Goal: Transaction & Acquisition: Purchase product/service

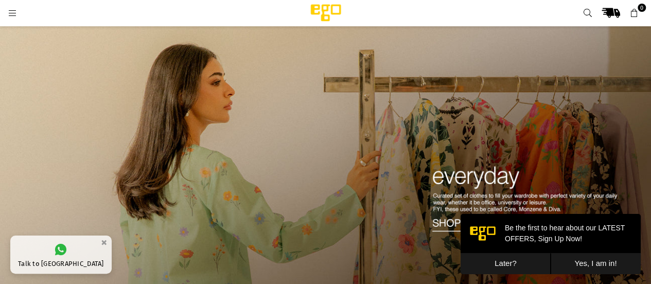
click at [455, 220] on img at bounding box center [325, 165] width 651 height 278
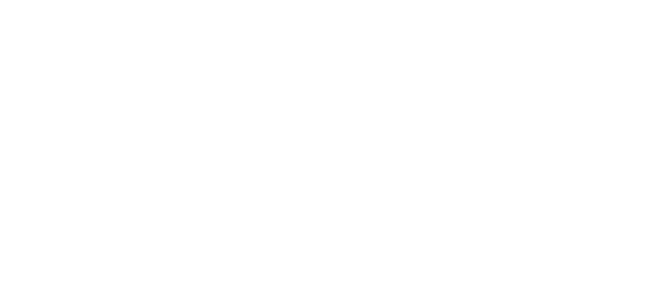
select select "**********"
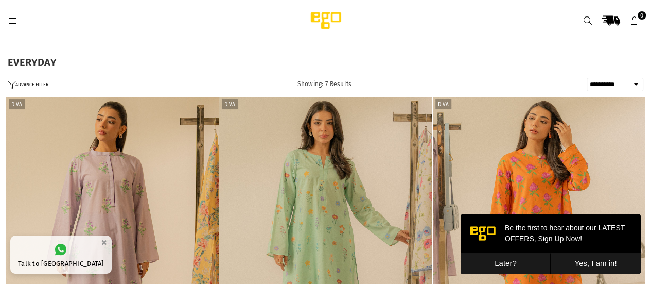
click at [11, 21] on icon at bounding box center [12, 20] width 9 height 9
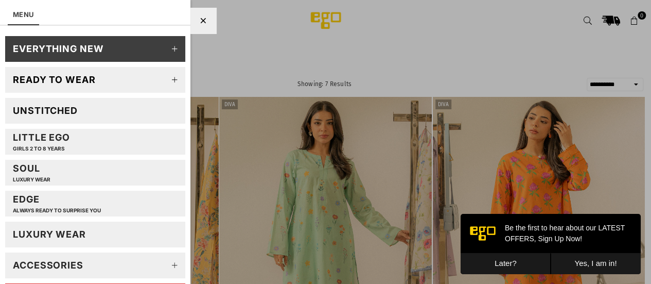
click at [70, 103] on link "Unstitched" at bounding box center [95, 111] width 180 height 26
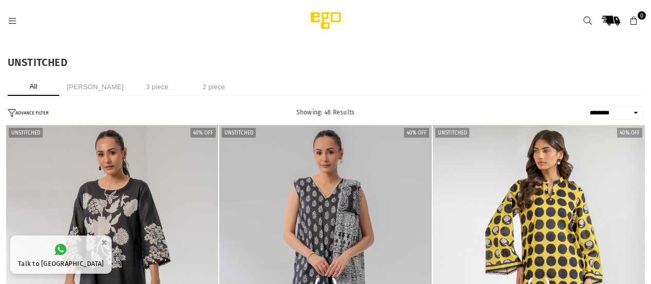
select select "******"
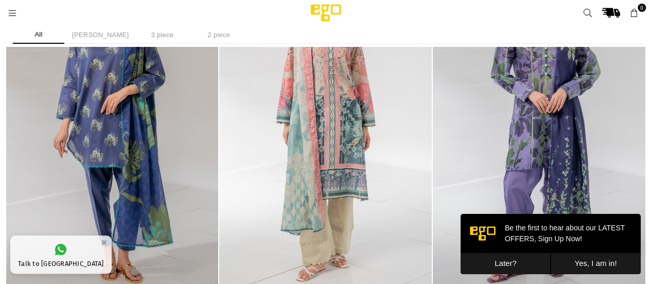
click at [494, 258] on button "Later?" at bounding box center [506, 263] width 90 height 21
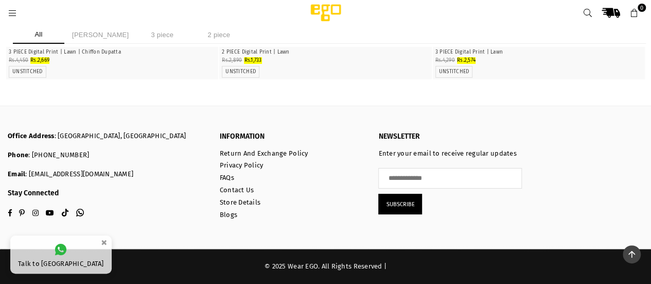
scroll to position [5405, 0]
click at [213, 37] on li "2 piece" at bounding box center [218, 35] width 51 height 18
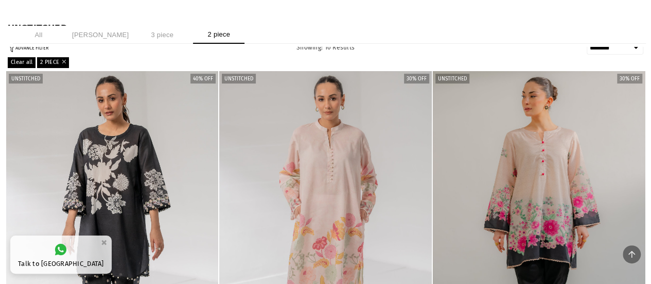
scroll to position [27, 0]
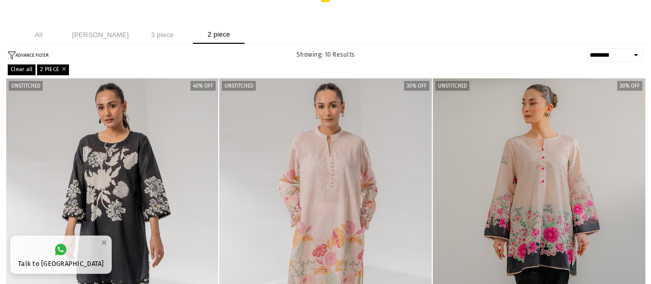
click at [63, 65] on link "2 PIECE" at bounding box center [53, 69] width 32 height 10
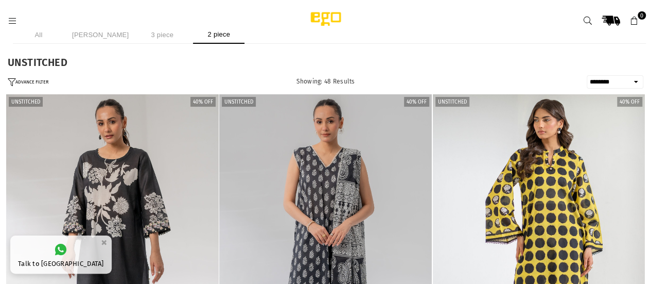
click at [14, 14] on div at bounding box center [145, 20] width 274 height 19
click at [14, 22] on icon at bounding box center [12, 20] width 9 height 9
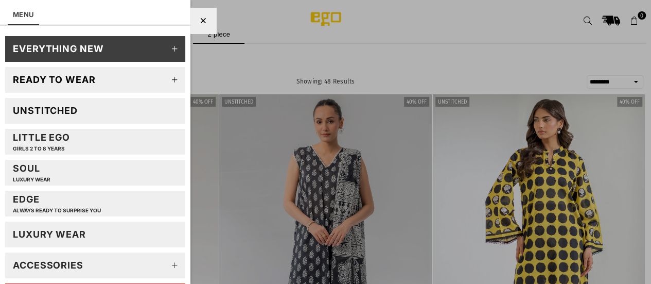
click at [126, 48] on link "EVERYTHING NEW" at bounding box center [95, 49] width 180 height 26
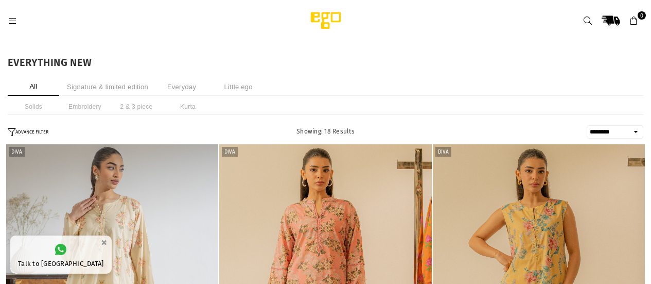
select select "******"
click at [12, 24] on icon at bounding box center [12, 20] width 9 height 9
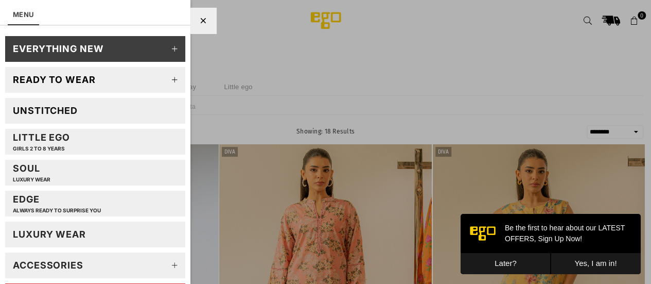
click at [170, 50] on icon at bounding box center [175, 49] width 21 height 21
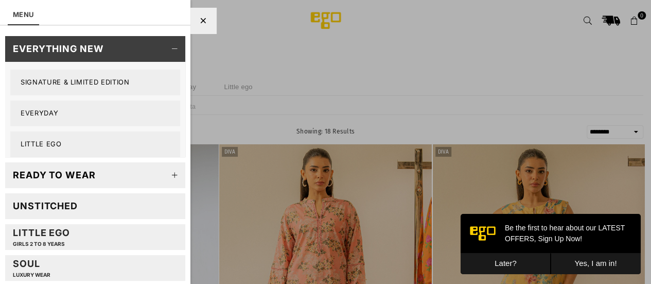
click at [79, 110] on link "Everyday" at bounding box center [95, 113] width 170 height 26
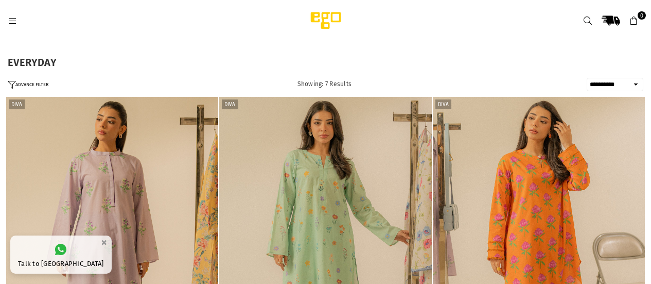
select select "**********"
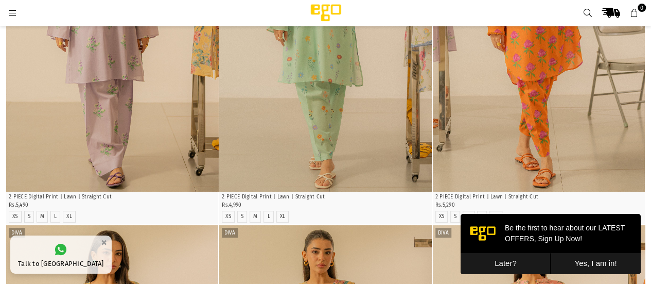
click at [505, 257] on button "Later?" at bounding box center [506, 263] width 90 height 21
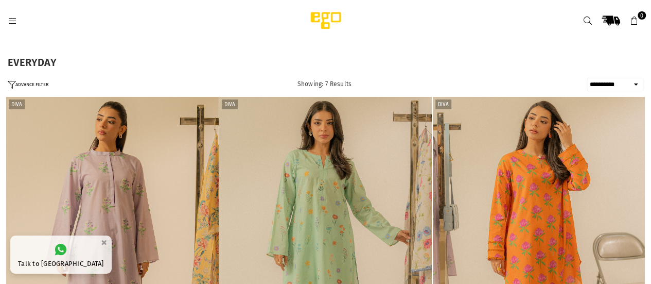
click at [9, 17] on icon at bounding box center [12, 20] width 9 height 9
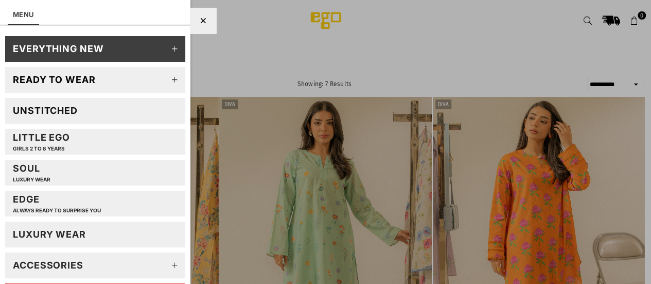
click at [67, 167] on link "Soul LUXURY WEAR" at bounding box center [95, 173] width 180 height 26
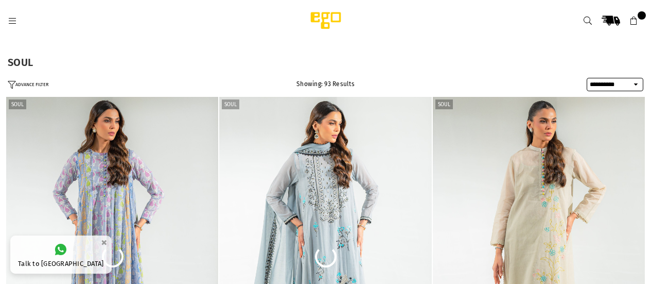
select select "**********"
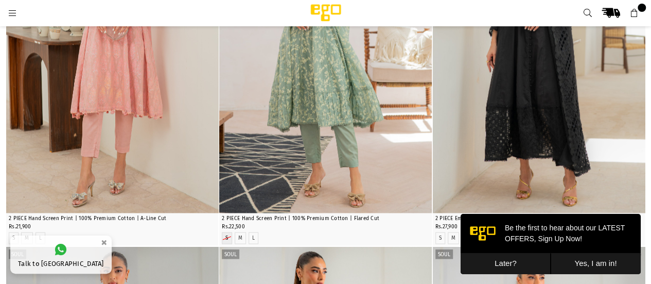
scroll to position [927, 0]
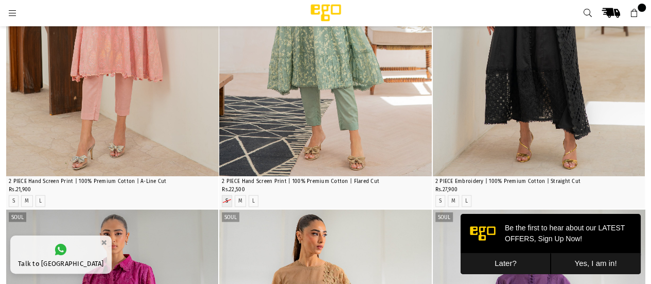
click at [9, 10] on icon at bounding box center [12, 13] width 9 height 9
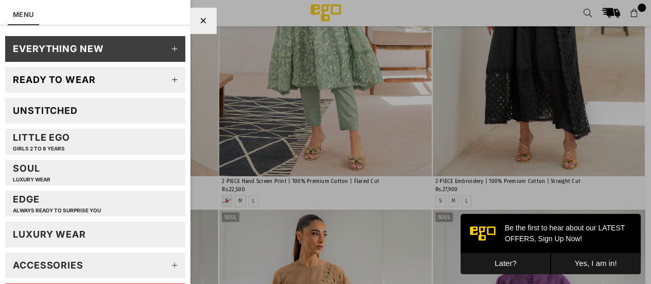
click at [63, 203] on div "EDGE Always ready to surprise you" at bounding box center [57, 203] width 88 height 20
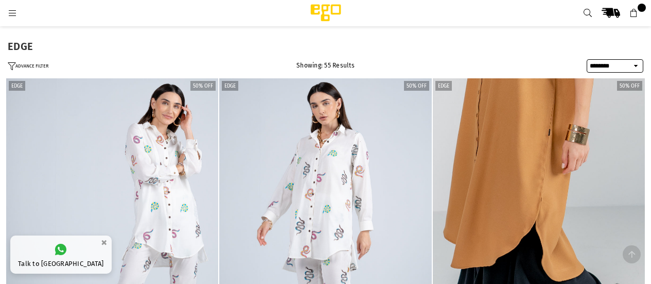
select select "******"
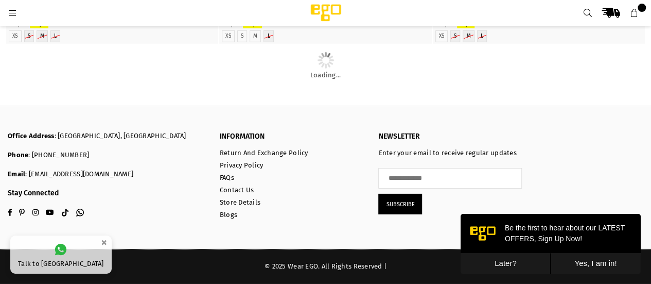
scroll to position [1596, 0]
click at [10, 9] on icon at bounding box center [12, 13] width 9 height 9
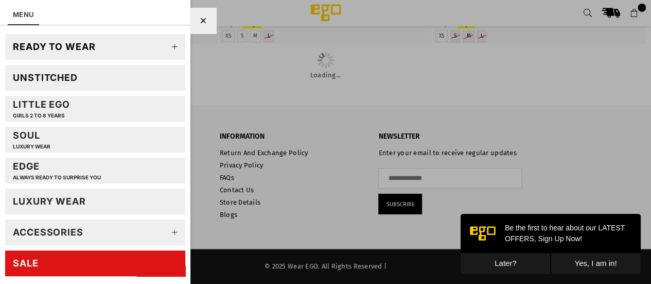
scroll to position [0, 0]
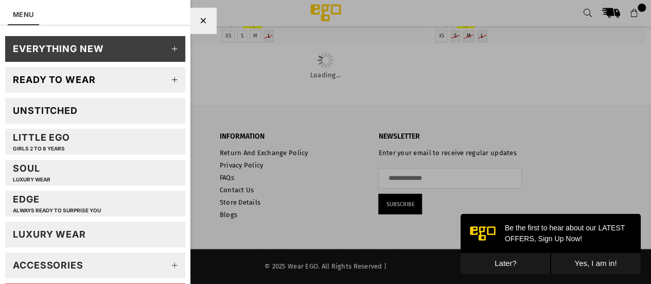
click at [168, 45] on icon at bounding box center [175, 49] width 21 height 21
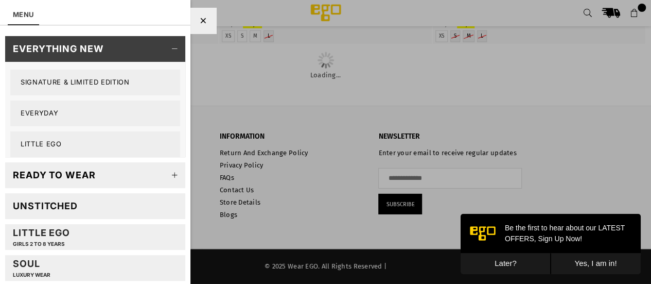
click at [170, 175] on icon at bounding box center [175, 175] width 21 height 21
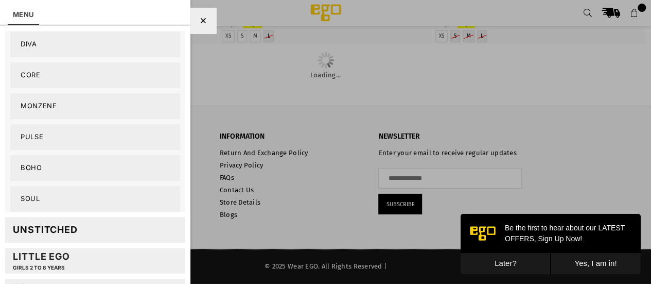
scroll to position [257, 0]
click at [54, 166] on link "Boho" at bounding box center [95, 167] width 170 height 26
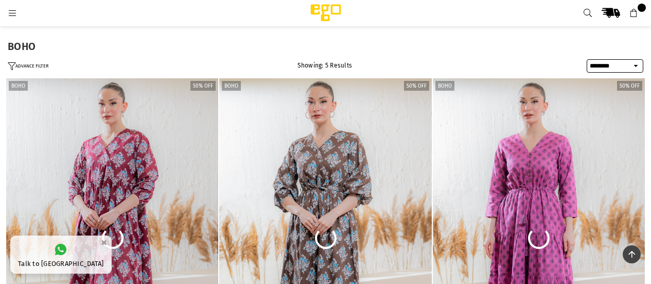
select select "******"
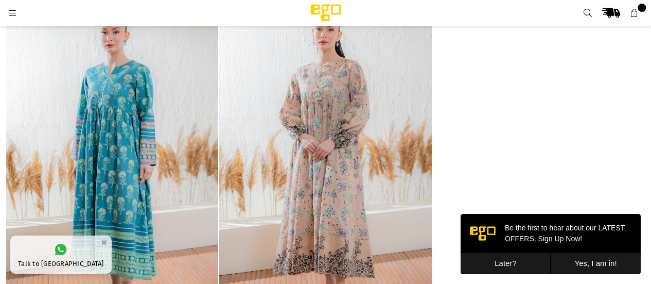
scroll to position [360, 0]
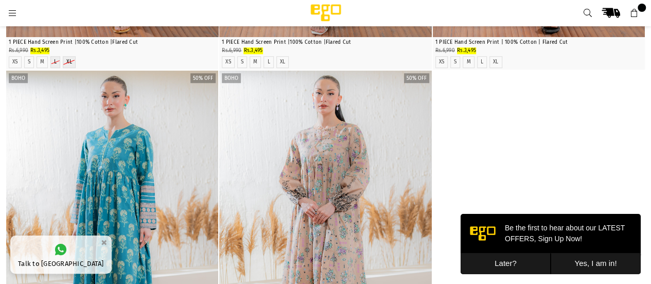
click at [11, 14] on icon at bounding box center [12, 13] width 9 height 9
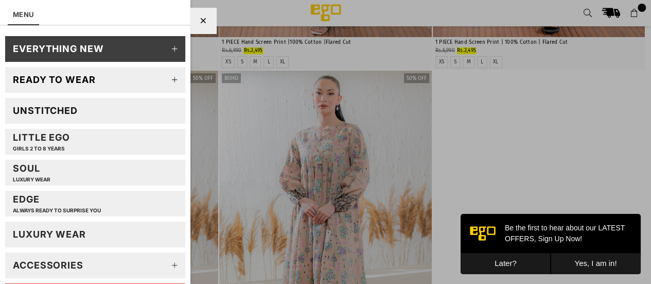
click at [166, 74] on icon at bounding box center [175, 79] width 21 height 21
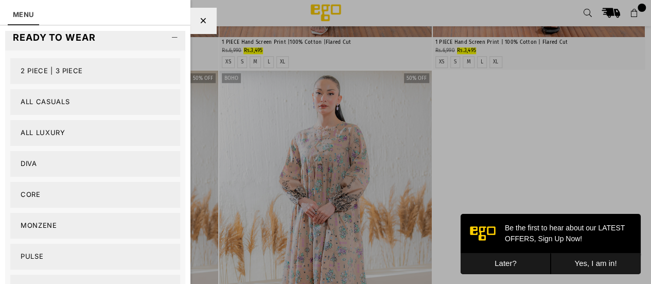
scroll to position [51, 0]
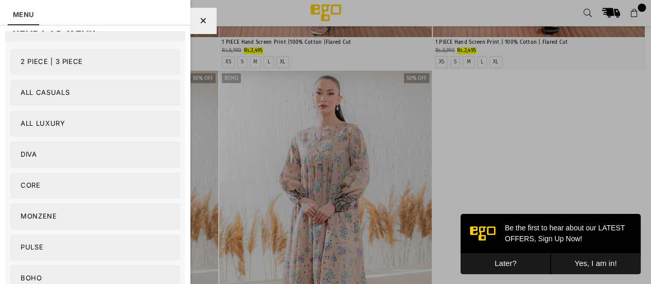
click at [78, 144] on link "Diva" at bounding box center [95, 155] width 170 height 26
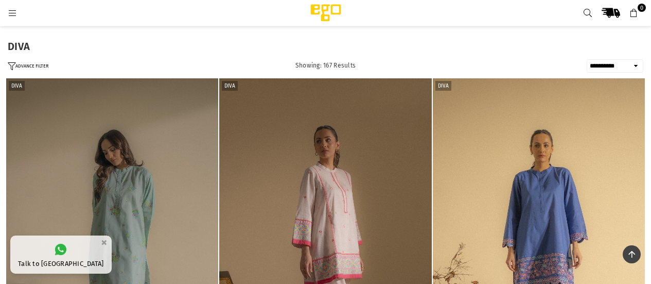
select select "**********"
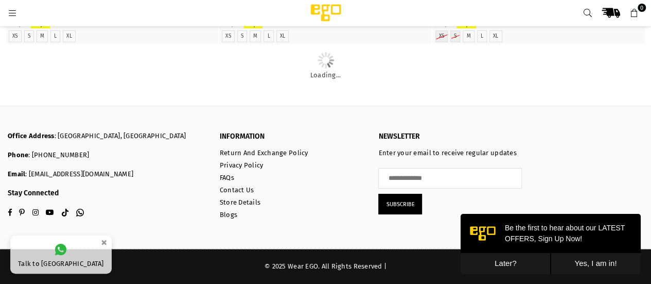
scroll to position [4478, 0]
click at [503, 256] on button "Later?" at bounding box center [506, 263] width 90 height 21
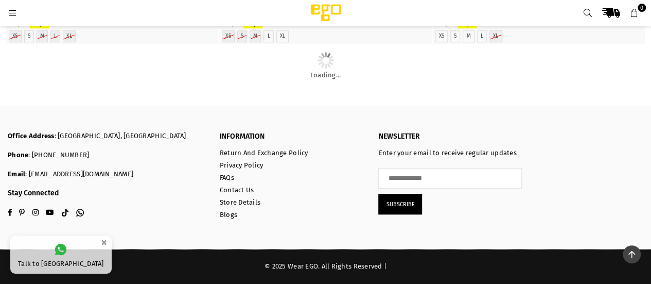
scroll to position [9728, 0]
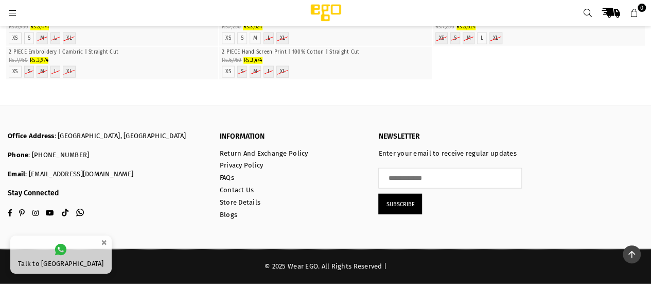
scroll to position [18354, 0]
click at [16, 15] on icon at bounding box center [12, 13] width 9 height 9
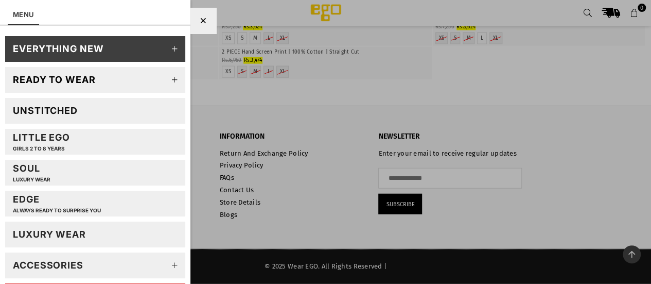
click at [165, 80] on icon at bounding box center [175, 79] width 21 height 21
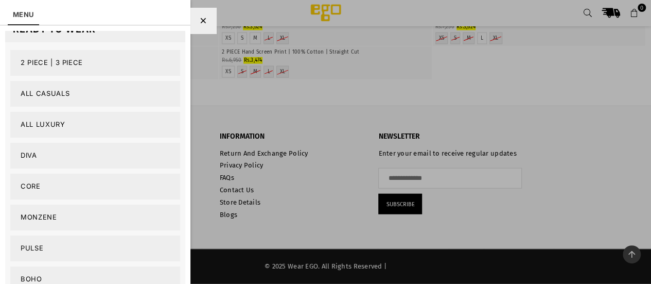
scroll to position [51, 0]
click at [79, 178] on link "Core" at bounding box center [95, 185] width 170 height 26
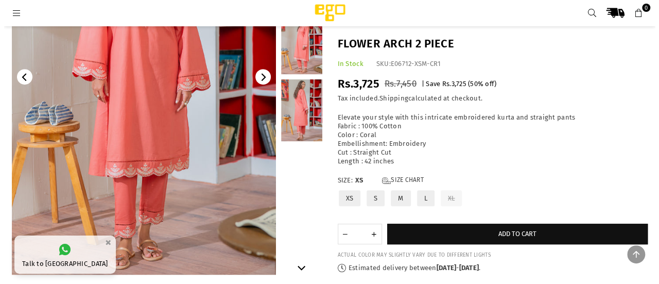
scroll to position [180, 0]
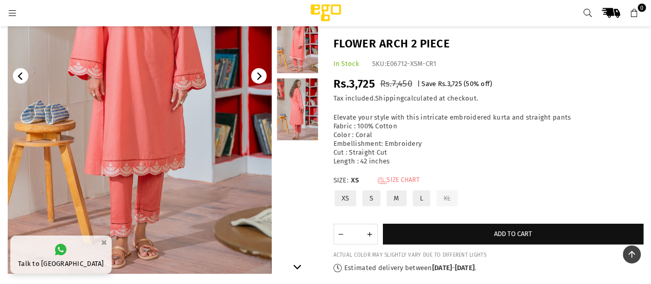
click at [401, 177] on link "Size Chart" at bounding box center [399, 180] width 42 height 9
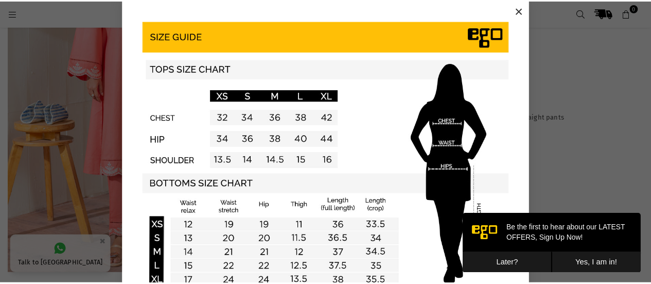
scroll to position [0, 0]
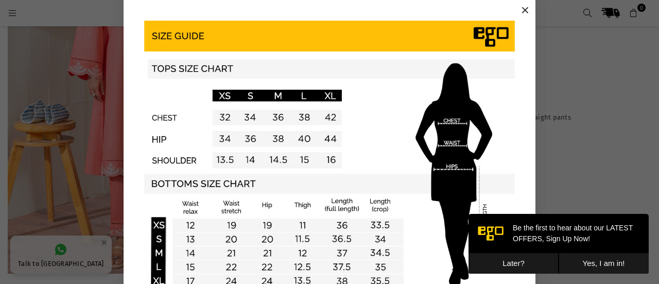
click at [514, 263] on button "Later?" at bounding box center [513, 263] width 90 height 21
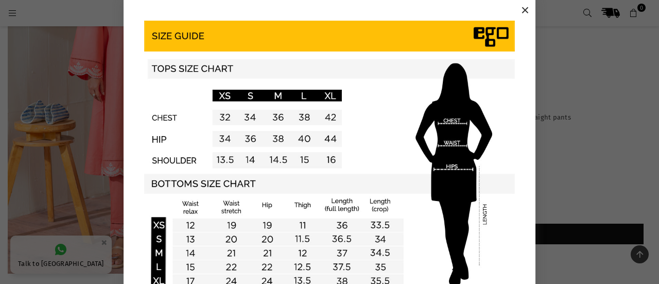
click at [518, 11] on button "×" at bounding box center [524, 10] width 15 height 15
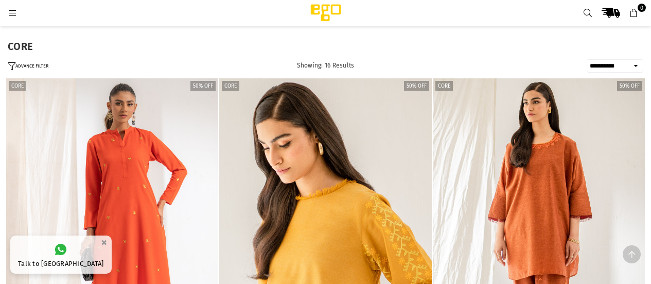
select select "**********"
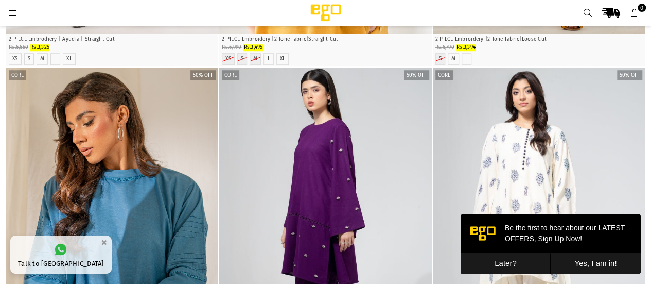
scroll to position [515, 0]
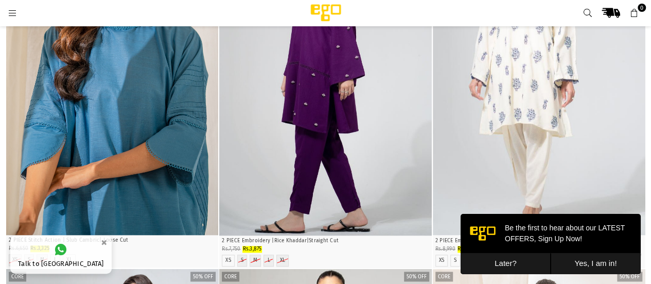
click at [511, 255] on button "Later?" at bounding box center [506, 263] width 90 height 21
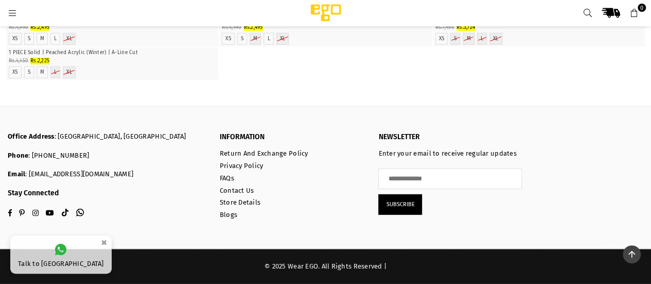
scroll to position [1688, 0]
click at [5, 11] on link at bounding box center [12, 13] width 19 height 8
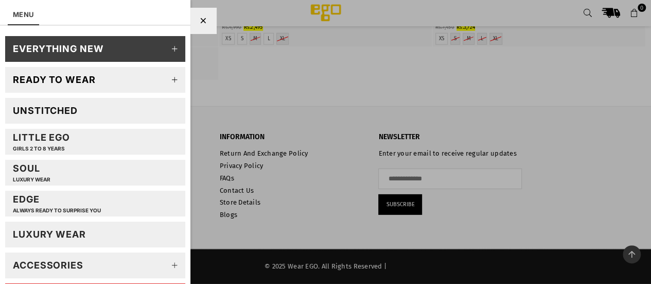
click at [167, 78] on icon at bounding box center [175, 79] width 21 height 21
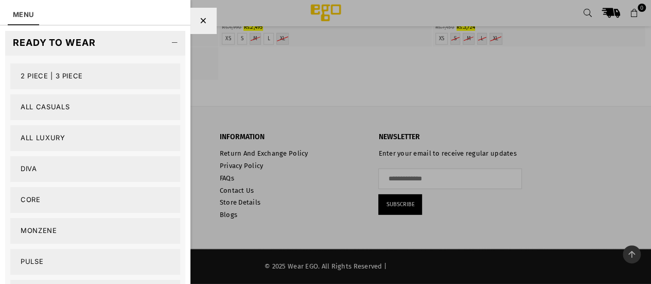
scroll to position [103, 0]
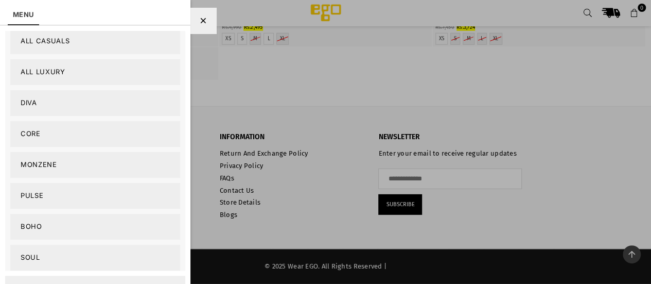
click at [94, 161] on link "Monzene" at bounding box center [95, 165] width 170 height 26
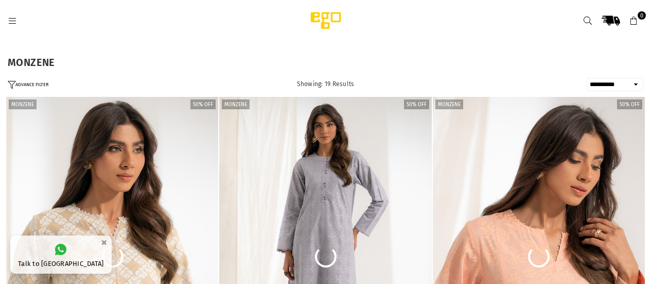
select select "**********"
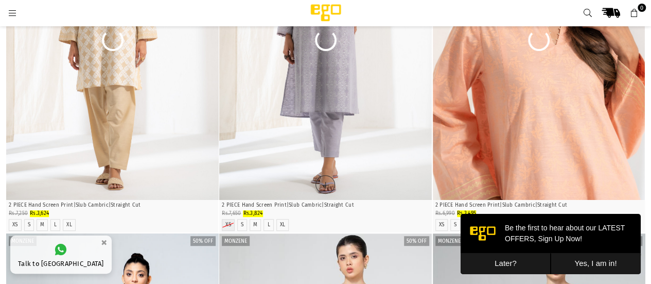
scroll to position [257, 0]
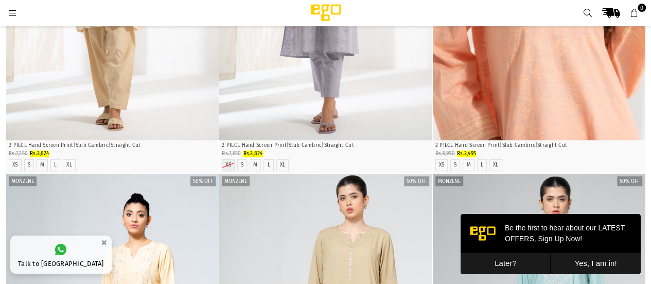
click at [503, 260] on button "Later?" at bounding box center [506, 263] width 90 height 21
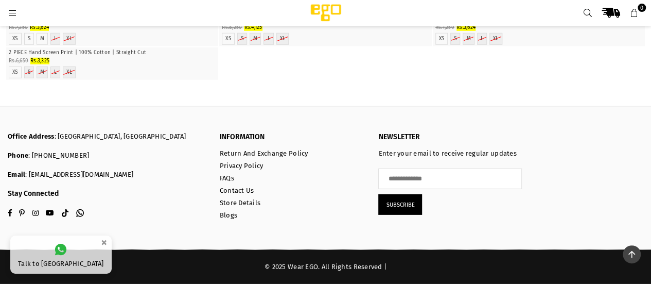
scroll to position [1544, 0]
click at [8, 11] on icon at bounding box center [12, 13] width 9 height 9
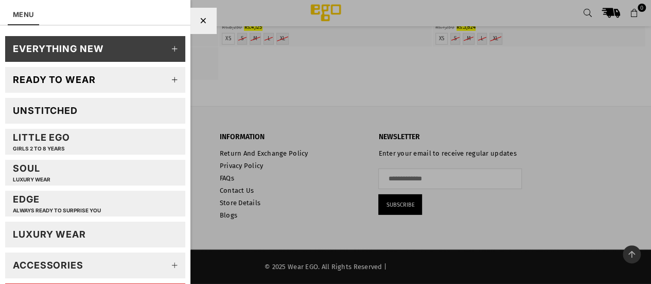
click at [168, 79] on icon at bounding box center [175, 79] width 21 height 21
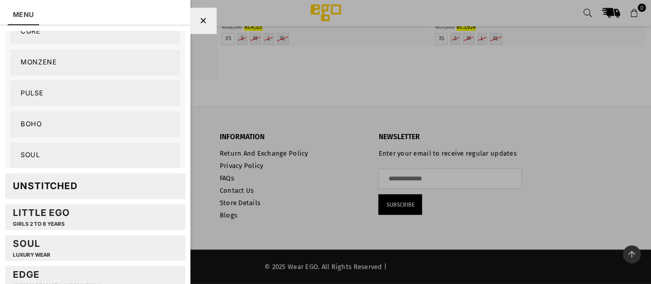
scroll to position [206, 0]
click at [83, 153] on link "Soul" at bounding box center [95, 155] width 170 height 26
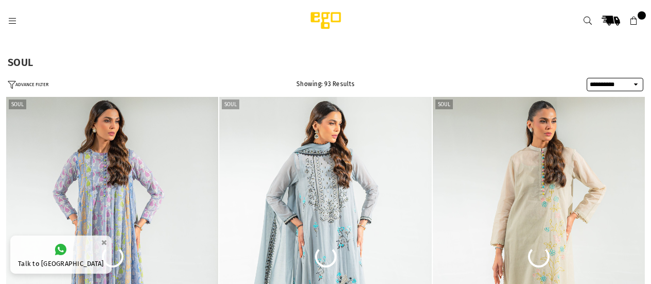
select select "**********"
click at [12, 19] on icon at bounding box center [12, 20] width 9 height 9
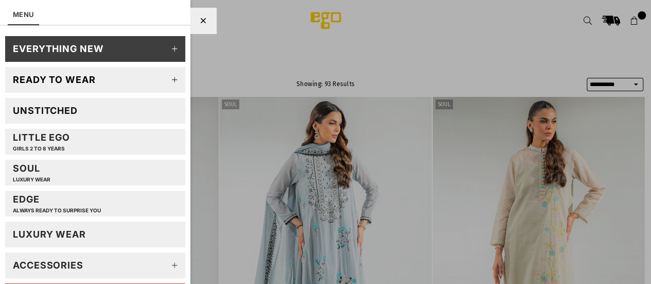
click at [166, 77] on icon at bounding box center [175, 79] width 21 height 21
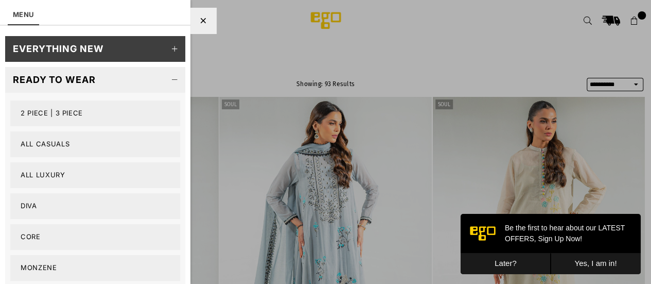
click at [41, 142] on link "All Casuals" at bounding box center [95, 144] width 170 height 26
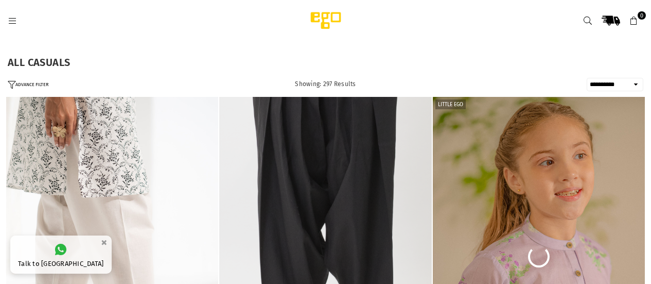
select select "**********"
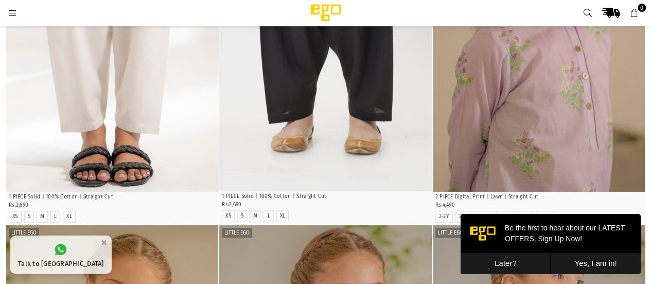
click at [522, 260] on button "Later?" at bounding box center [506, 263] width 90 height 21
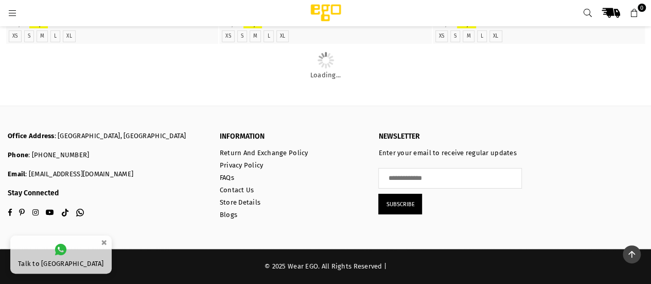
scroll to position [3397, 0]
click at [15, 10] on icon at bounding box center [12, 13] width 9 height 9
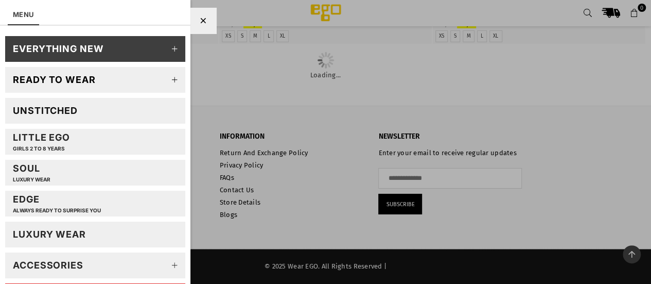
click at [73, 108] on div "Unstitched" at bounding box center [45, 110] width 65 height 12
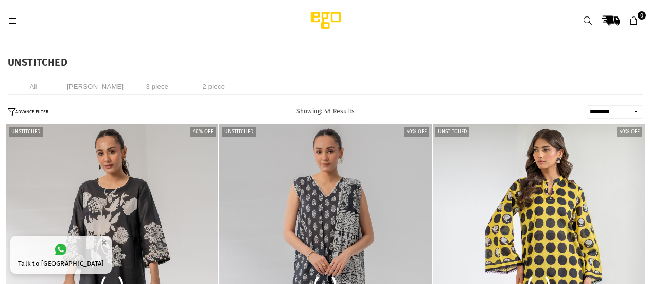
select select "******"
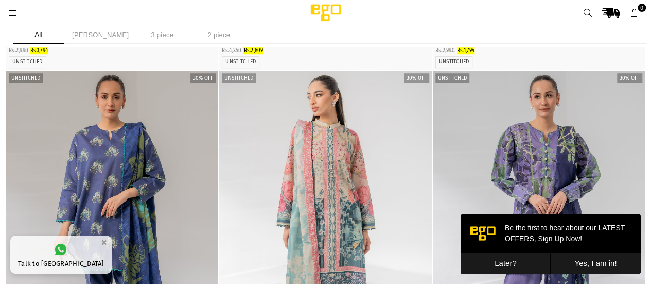
scroll to position [309, 0]
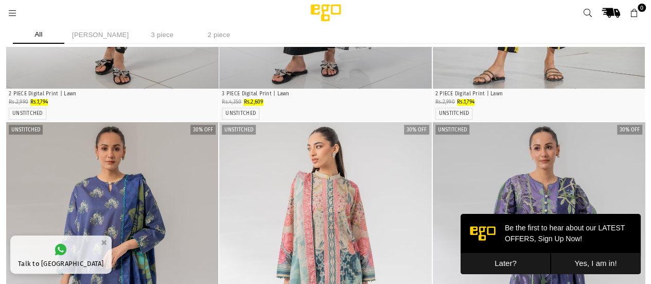
click at [507, 259] on button "Later?" at bounding box center [506, 263] width 90 height 21
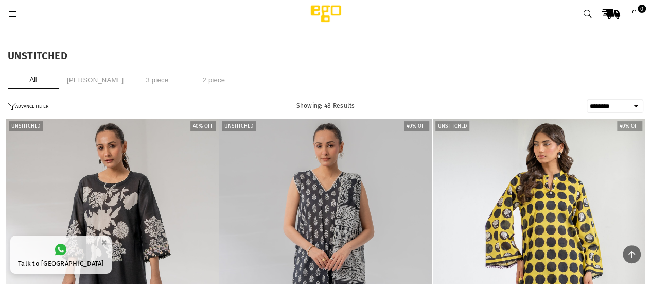
scroll to position [0, 0]
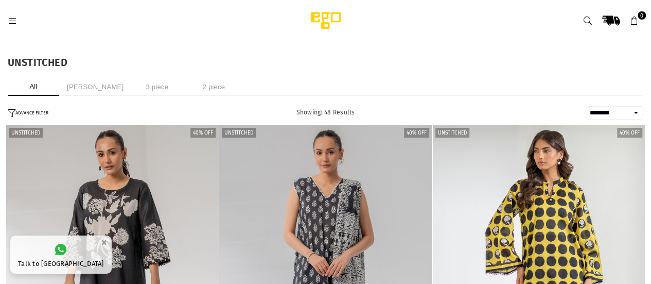
click at [38, 112] on button "ADVANCE FILTER" at bounding box center [28, 113] width 41 height 9
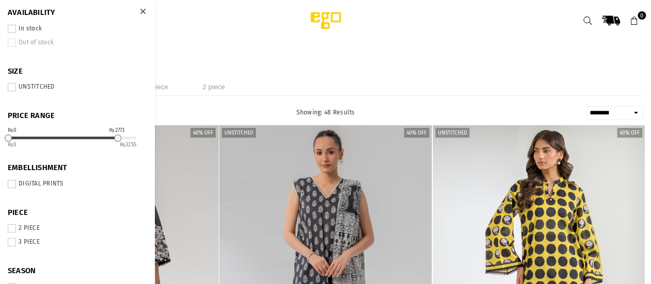
drag, startPoint x: 137, startPoint y: 137, endPoint x: 117, endPoint y: 137, distance: 20.1
click at [117, 137] on div at bounding box center [117, 137] width 7 height 7
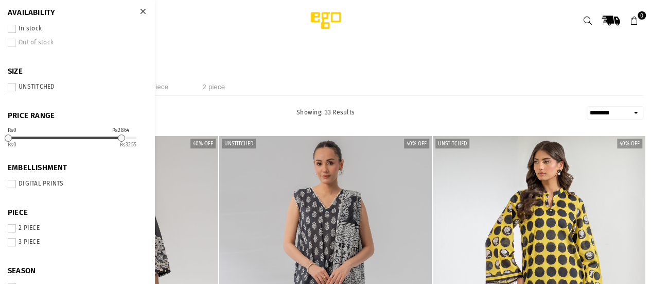
click at [128, 135] on div "PRICE RANGE From * To **** ₨0 ₨2864 0 3255" at bounding box center [77, 129] width 139 height 37
click at [164, 116] on div "**********" at bounding box center [326, 112] width 636 height 13
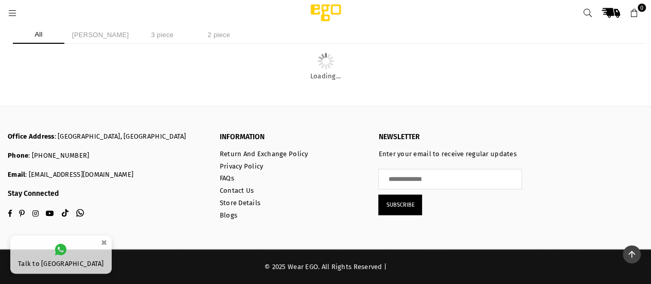
scroll to position [1570, 0]
click at [98, 241] on button "×" at bounding box center [104, 242] width 12 height 17
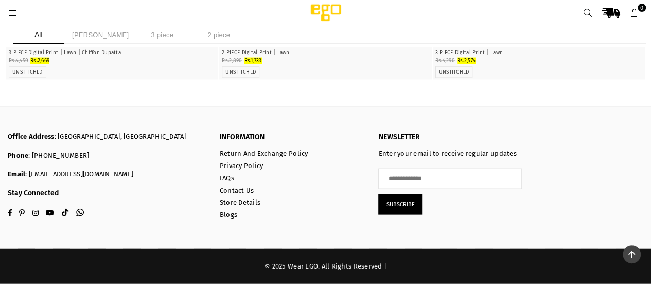
scroll to position [2591, 0]
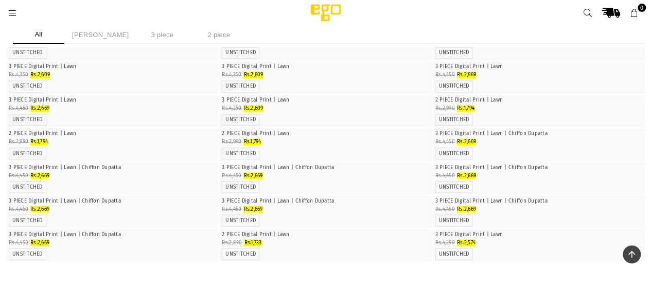
scroll to position [738, 0]
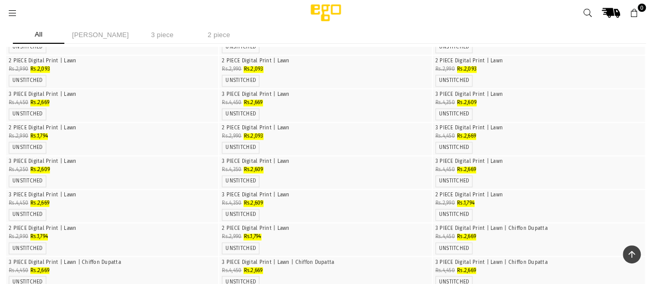
click at [539, 56] on img "1 / 4" at bounding box center [539, 56] width 0 height 0
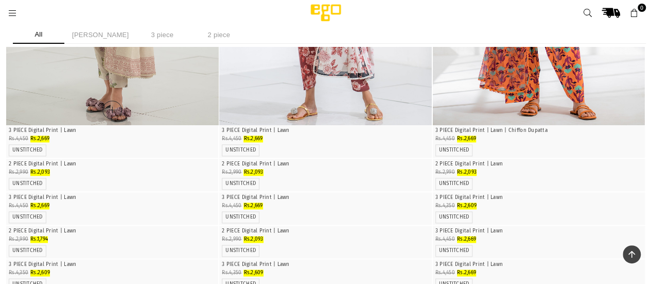
scroll to position [532, 0]
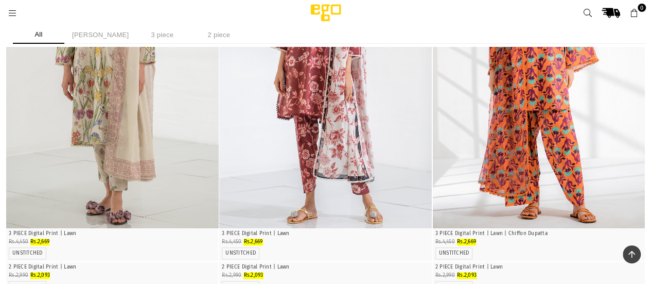
click at [39, 33] on li "All" at bounding box center [38, 35] width 51 height 18
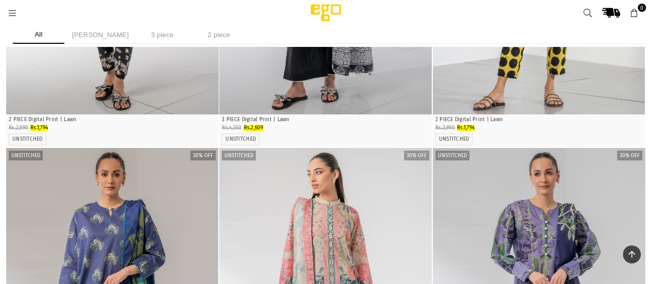
scroll to position [213, 0]
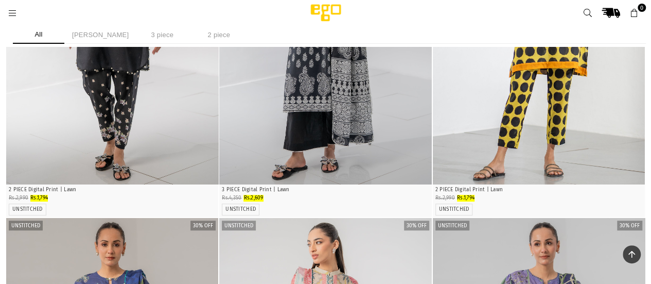
scroll to position [522, 0]
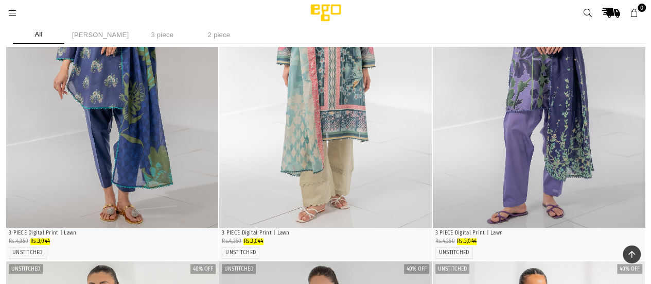
click at [13, 15] on icon at bounding box center [12, 13] width 9 height 9
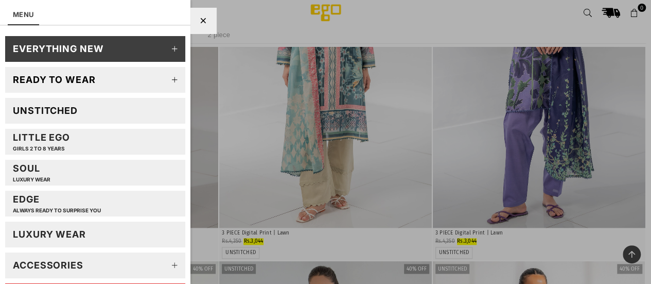
click at [165, 80] on icon at bounding box center [175, 79] width 21 height 21
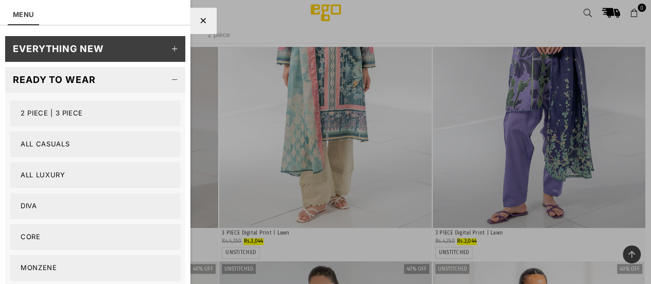
click at [70, 142] on link "All Casuals" at bounding box center [95, 144] width 170 height 26
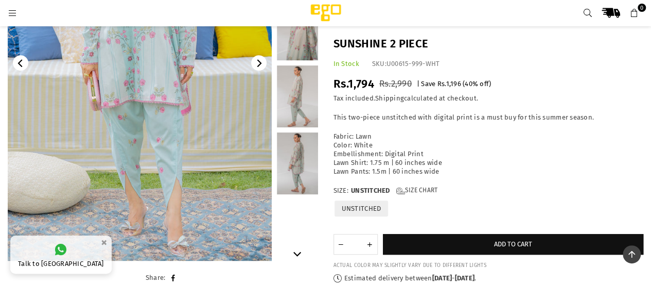
scroll to position [180, 0]
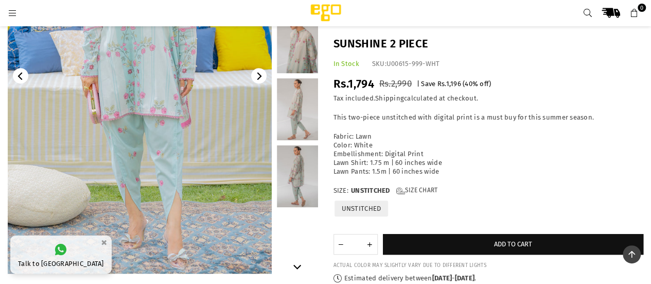
click at [256, 79] on icon "Next" at bounding box center [259, 76] width 8 height 8
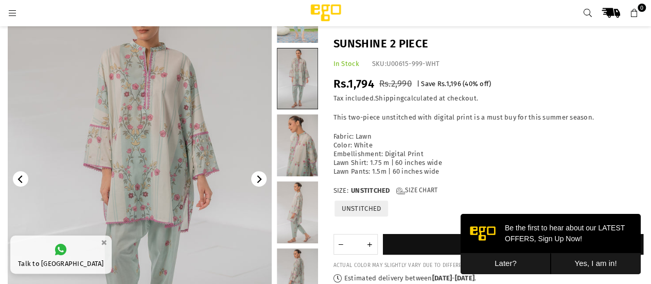
scroll to position [0, 0]
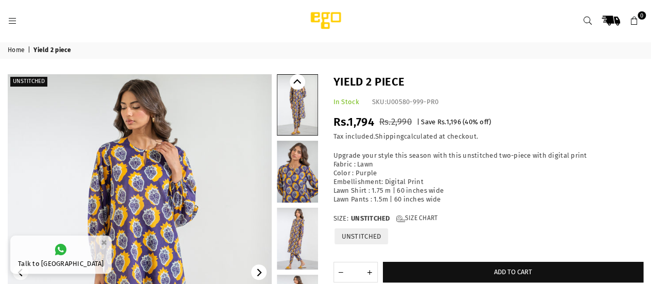
click at [297, 179] on link at bounding box center [297, 172] width 41 height 62
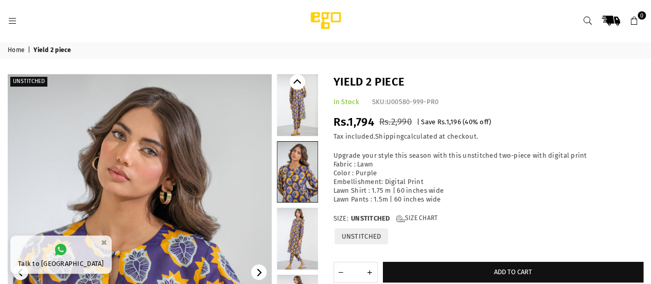
click at [299, 225] on link at bounding box center [297, 238] width 41 height 62
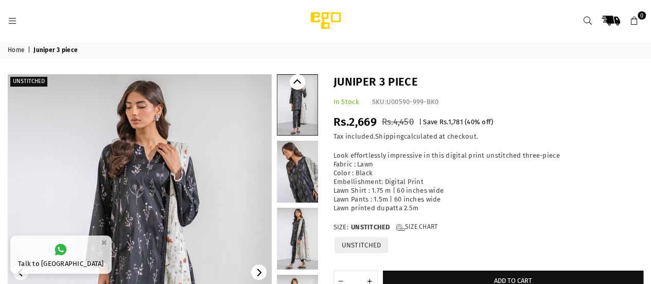
click at [307, 174] on link at bounding box center [297, 172] width 41 height 62
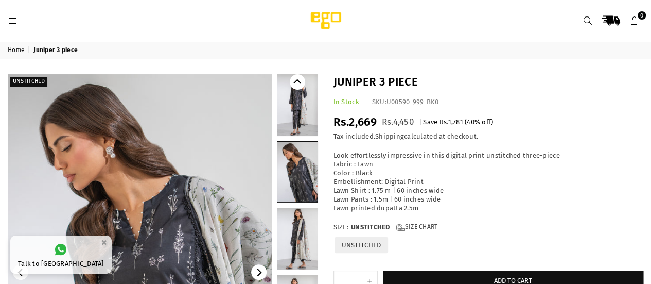
click at [306, 234] on link at bounding box center [297, 238] width 41 height 62
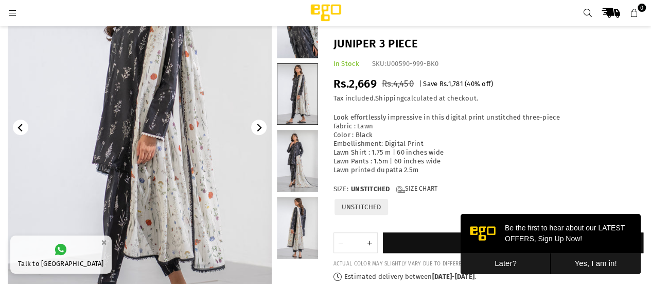
click at [285, 170] on link at bounding box center [297, 161] width 41 height 62
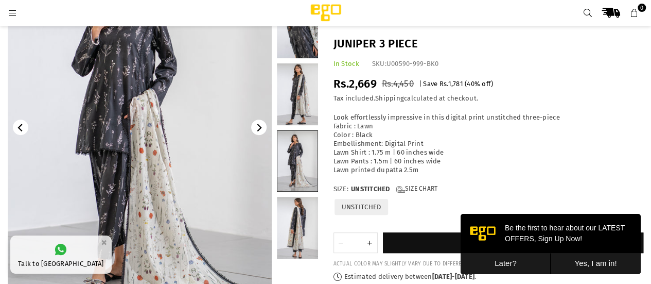
click at [290, 215] on link at bounding box center [297, 228] width 41 height 62
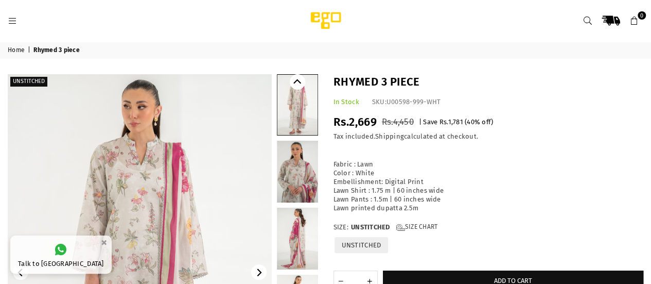
drag, startPoint x: 0, startPoint y: 0, endPoint x: 279, endPoint y: 183, distance: 333.5
click at [279, 183] on link at bounding box center [297, 172] width 41 height 62
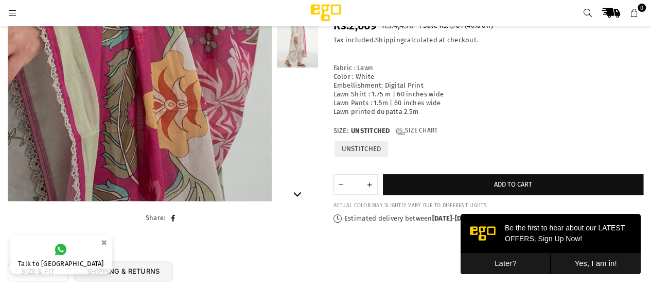
scroll to position [232, 0]
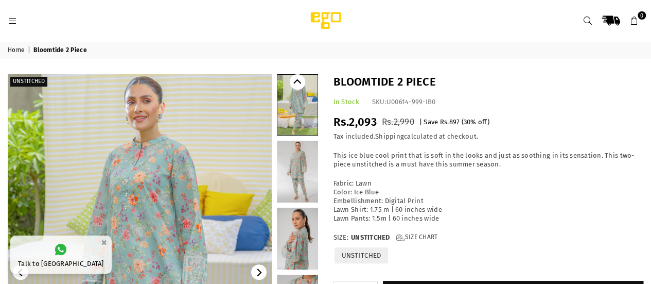
click at [295, 174] on link at bounding box center [297, 172] width 41 height 62
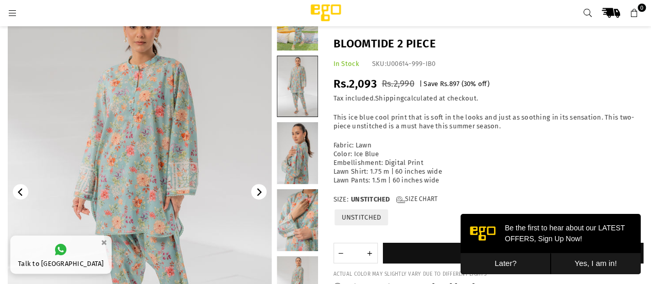
scroll to position [103, 0]
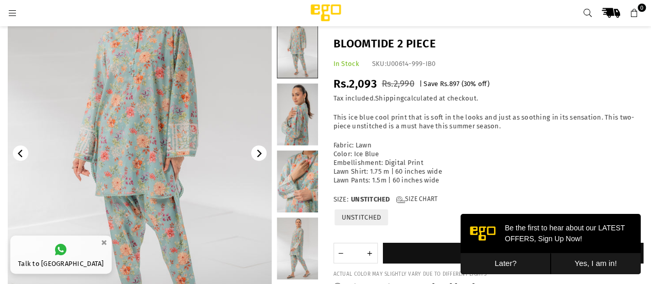
click at [290, 180] on link at bounding box center [297, 181] width 41 height 62
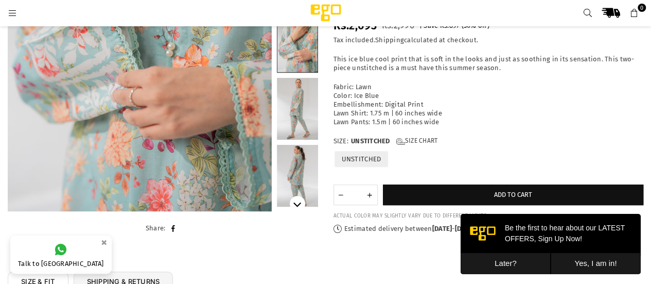
scroll to position [257, 0]
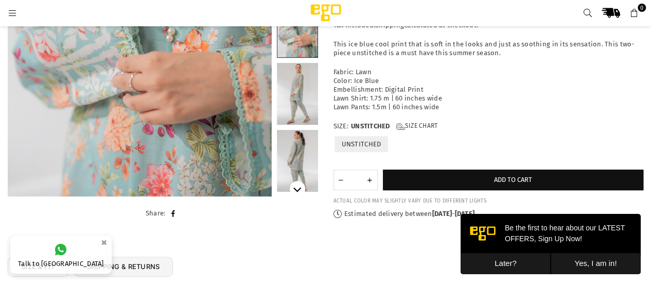
click at [294, 173] on link at bounding box center [297, 161] width 41 height 62
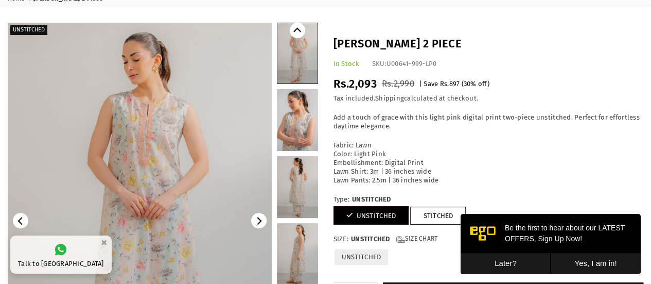
click at [504, 266] on button "Later?" at bounding box center [506, 263] width 90 height 21
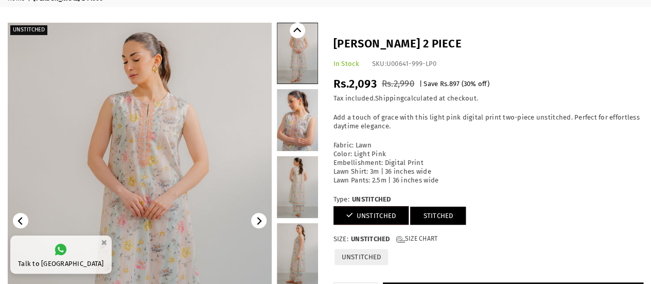
click at [440, 218] on link "STITCHED" at bounding box center [438, 215] width 56 height 18
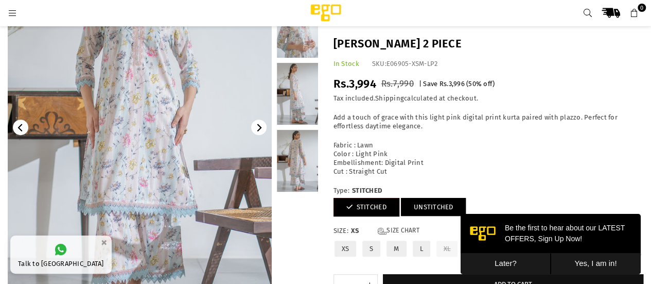
click at [442, 209] on link "UNSTITCHED" at bounding box center [433, 207] width 65 height 18
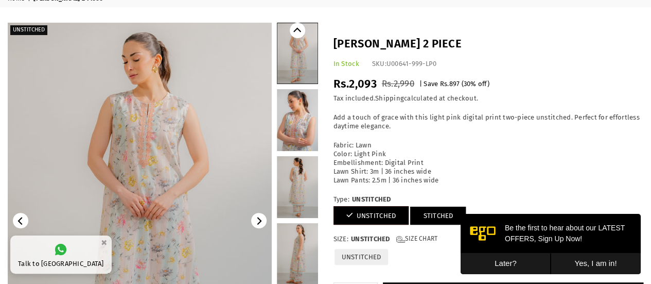
click at [422, 212] on link "STITCHED" at bounding box center [438, 215] width 56 height 18
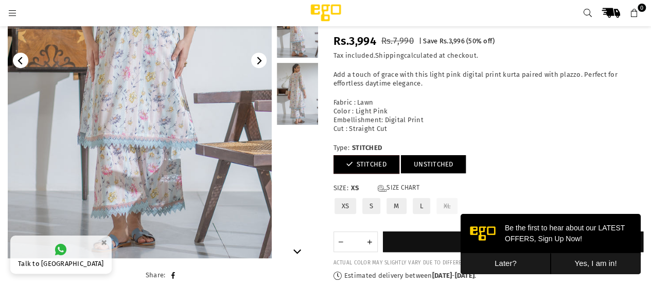
click at [418, 165] on link "UNSTITCHED" at bounding box center [433, 164] width 65 height 18
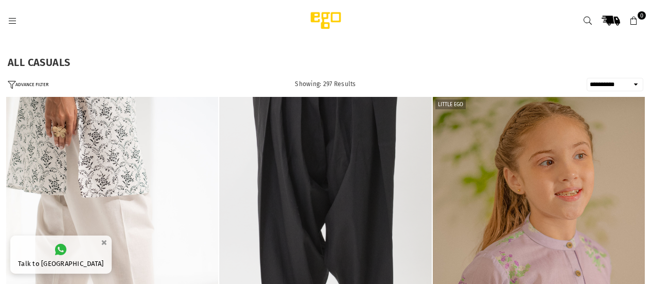
select select "**********"
click at [10, 20] on icon at bounding box center [12, 20] width 9 height 9
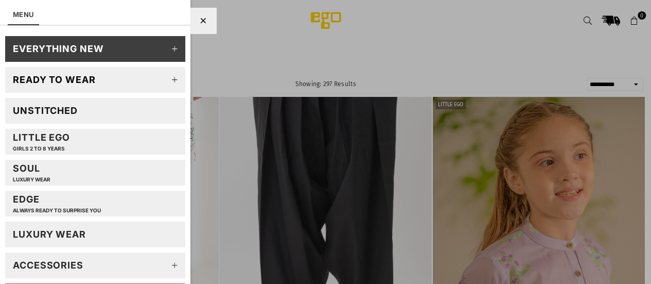
click at [102, 82] on link "Ready to wear" at bounding box center [95, 80] width 180 height 26
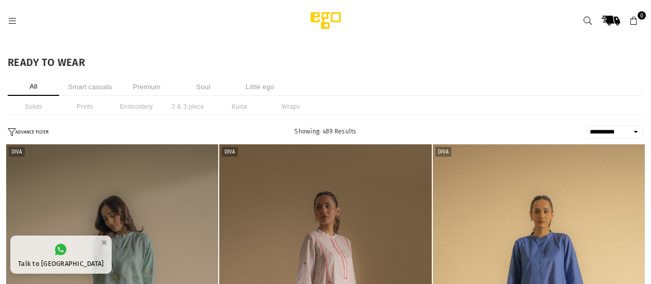
select select "**********"
click at [88, 87] on li "Smart casuals" at bounding box center [89, 87] width 51 height 18
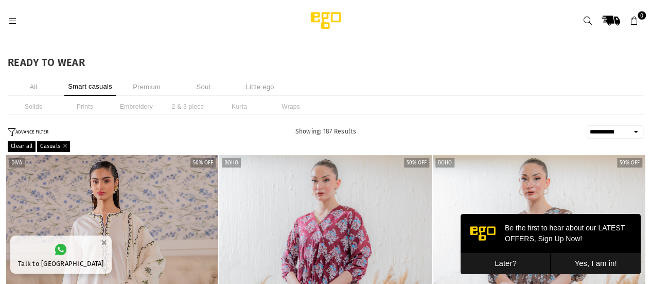
click at [82, 104] on li "Prints" at bounding box center [84, 106] width 51 height 16
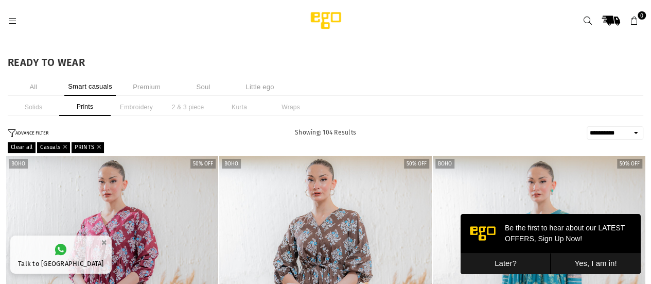
click at [514, 260] on button "Later?" at bounding box center [506, 263] width 90 height 21
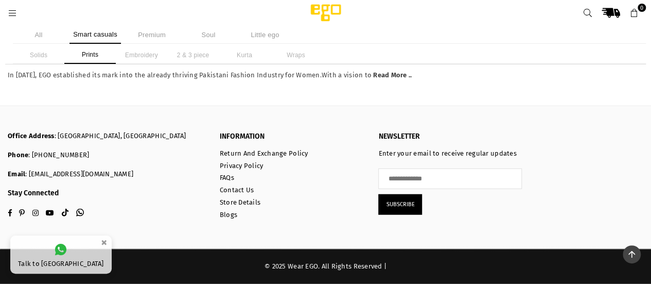
scroll to position [1210, 0]
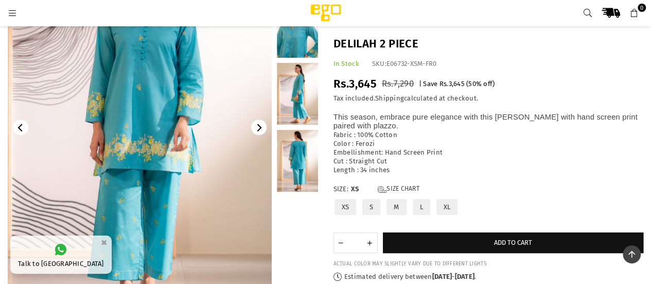
click at [447, 202] on label "XL" at bounding box center [447, 207] width 24 height 18
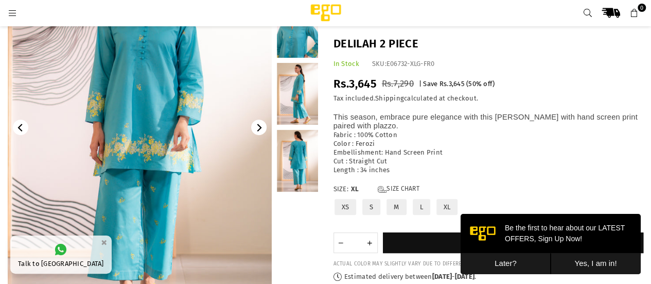
click at [290, 173] on link at bounding box center [297, 161] width 41 height 62
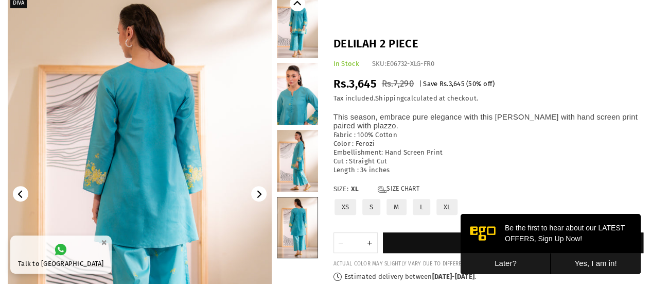
scroll to position [26, 0]
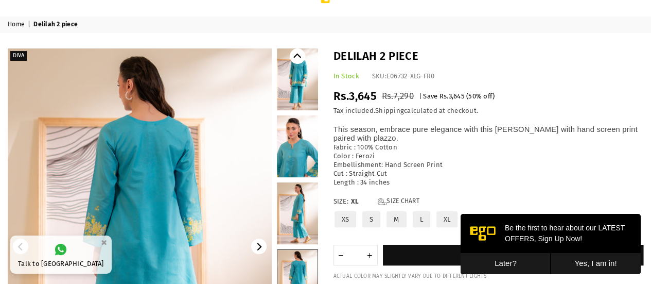
click at [287, 188] on link at bounding box center [297, 213] width 41 height 62
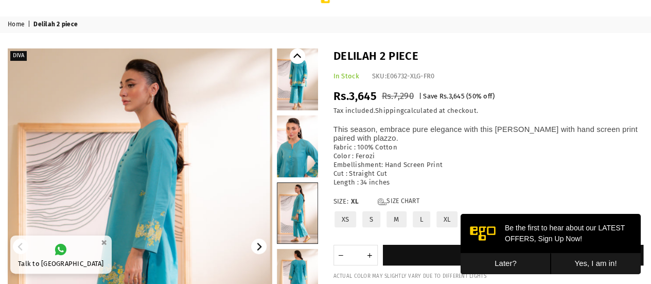
click at [285, 162] on link at bounding box center [297, 146] width 41 height 62
